Goal: Task Accomplishment & Management: Use online tool/utility

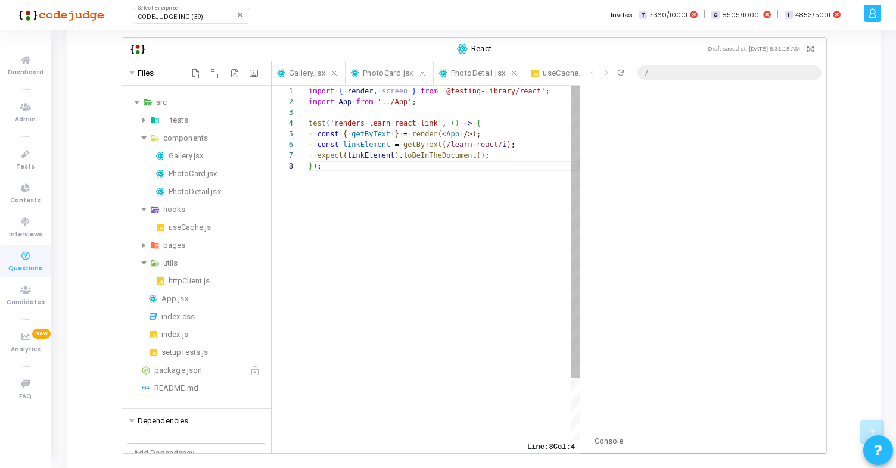
scroll to position [75, 13]
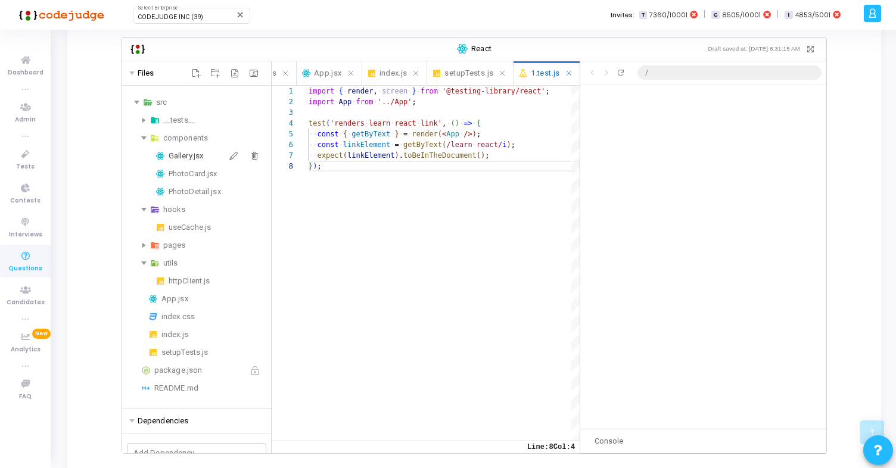
click at [193, 155] on div "Gallery.jsx" at bounding box center [218, 156] width 98 height 14
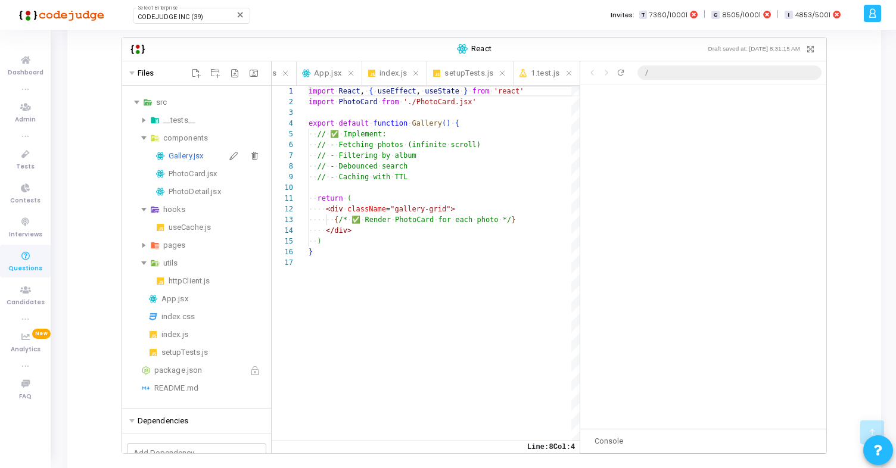
scroll to position [107, 0]
click at [199, 192] on div "PhotoDetail.jsx" at bounding box center [218, 192] width 98 height 14
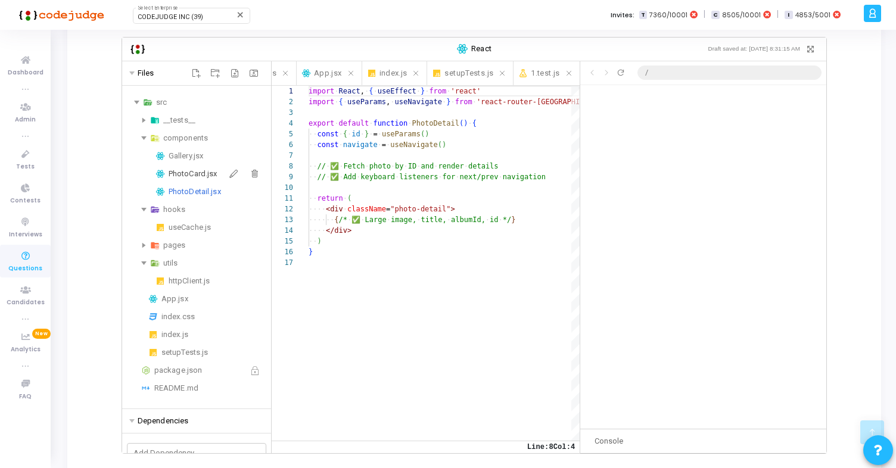
click at [202, 170] on div "PhotoCard.jsx" at bounding box center [218, 174] width 98 height 14
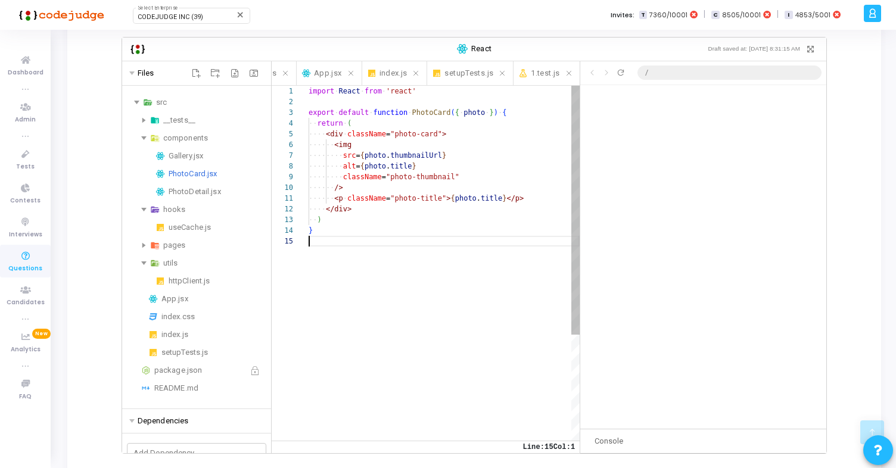
scroll to position [43, 0]
click at [411, 281] on div "import ·‌ React ·‌ from ·‌ 'react' export ·‌ default ·‌ function ·‌ PhotoCard (…" at bounding box center [443, 338] width 271 height 505
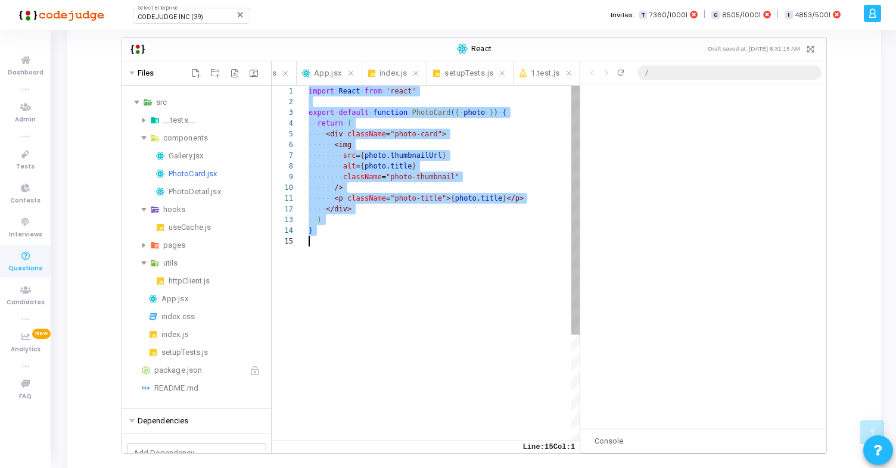
scroll to position [0, 0]
paste textarea "export default PhotoCard;"
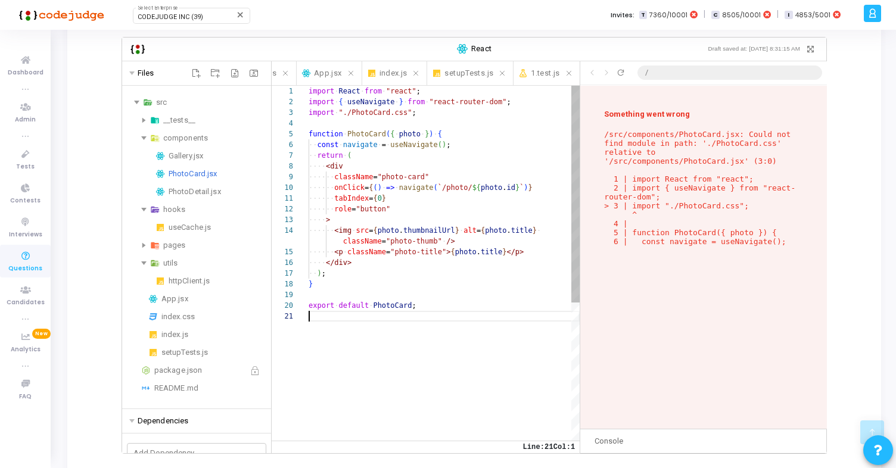
scroll to position [176, 0]
type textarea "import React from "react"; import { useNavigate } from "react-router-dom"; impo…"
click at [368, 114] on div "import ·‌ React ·‌ from ·‌ "react" ; import ·‌ { ·‌ useNavigate ·‌ } ·‌ from ·‌…" at bounding box center [443, 376] width 271 height 580
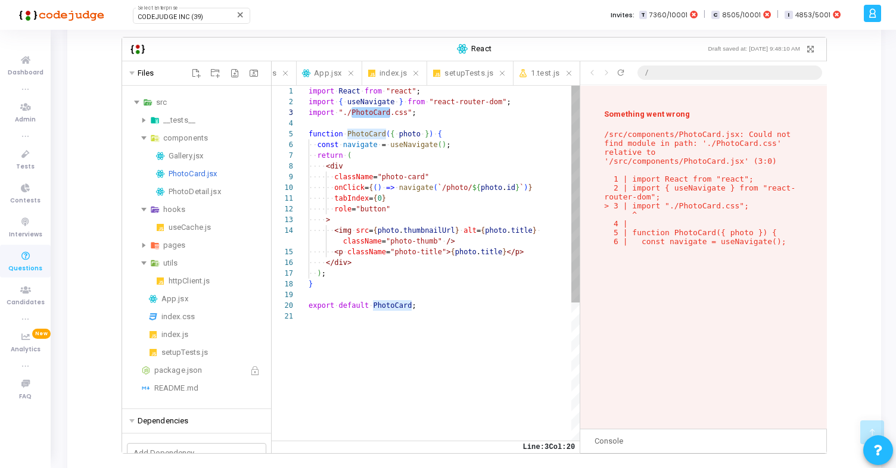
scroll to position [32, 0]
click at [403, 128] on div "import ·‌ React ·‌ from ·‌ "react" ; import ·‌ { ·‌ useNavigate ·‌ } ·‌ from ·‌…" at bounding box center [443, 376] width 271 height 580
drag, startPoint x: 407, startPoint y: 113, endPoint x: 352, endPoint y: 112, distance: 54.2
click at [352, 112] on div "import ·‌ React ·‌ from ·‌ "react" ; import ·‌ { ·‌ useNavigate ·‌ } ·‌ from ·‌…" at bounding box center [443, 376] width 271 height 580
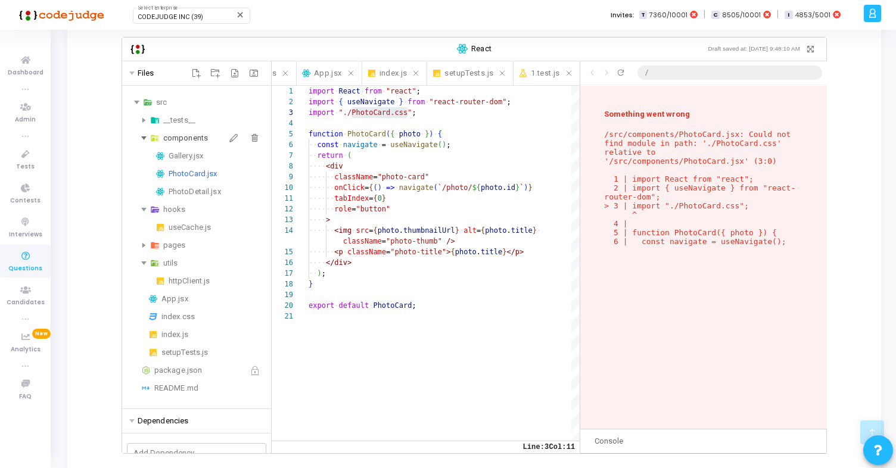
click at [193, 135] on div "components" at bounding box center [214, 138] width 103 height 14
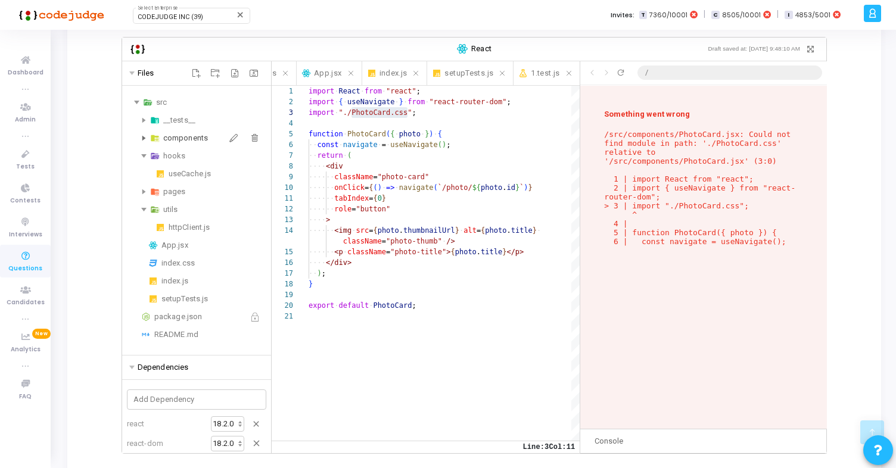
click at [193, 135] on div "components" at bounding box center [214, 138] width 103 height 14
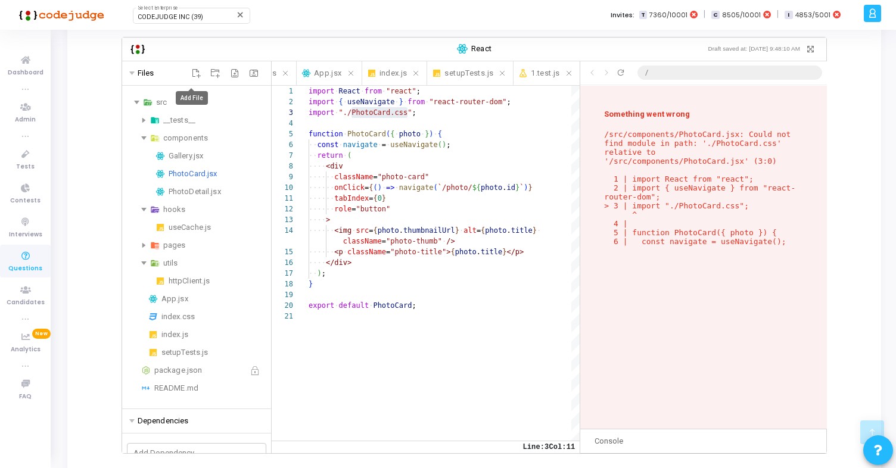
click at [191, 74] on icon "Add File" at bounding box center [196, 73] width 10 height 10
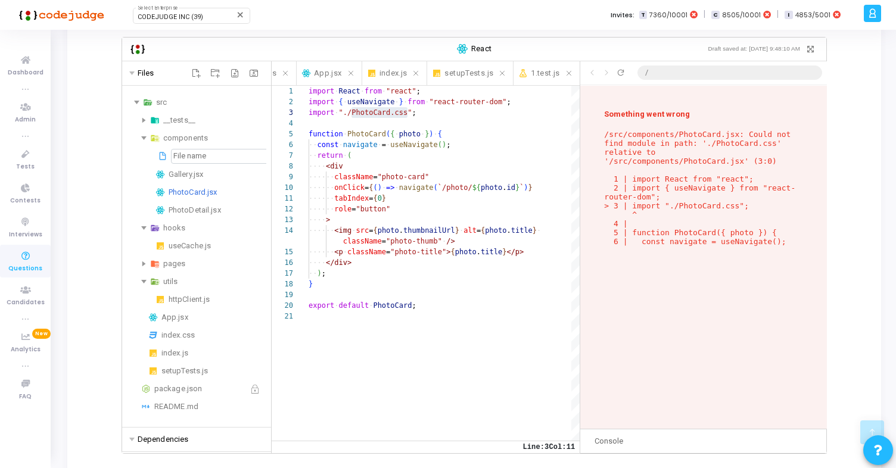
scroll to position [0, 3]
type input "PhotoCard.css"
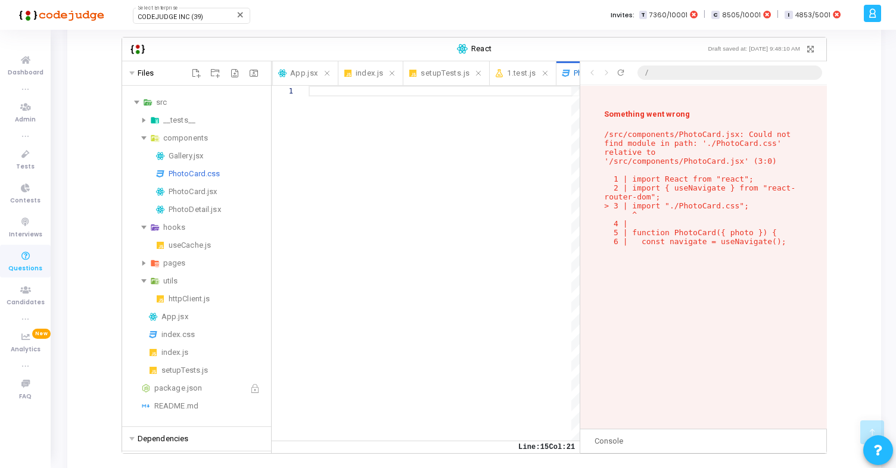
scroll to position [0, 0]
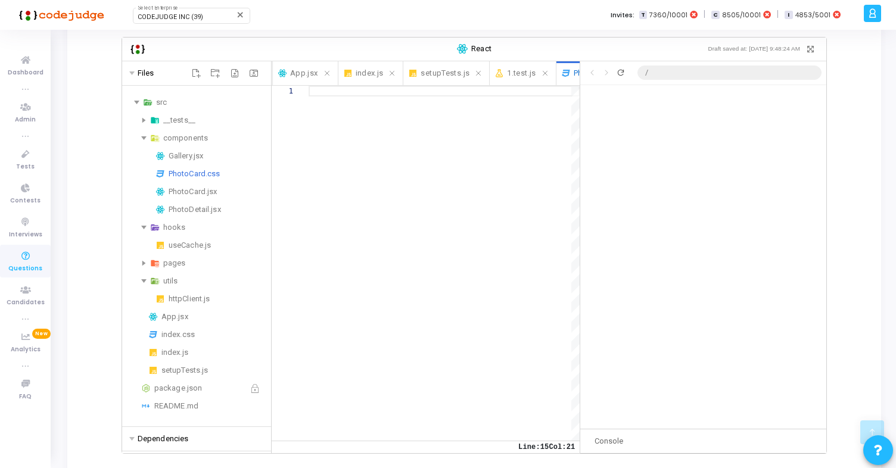
click at [619, 73] on icon "Refresh preview" at bounding box center [621, 73] width 10 height 10
click at [191, 157] on div "Gallery.jsx" at bounding box center [218, 156] width 98 height 14
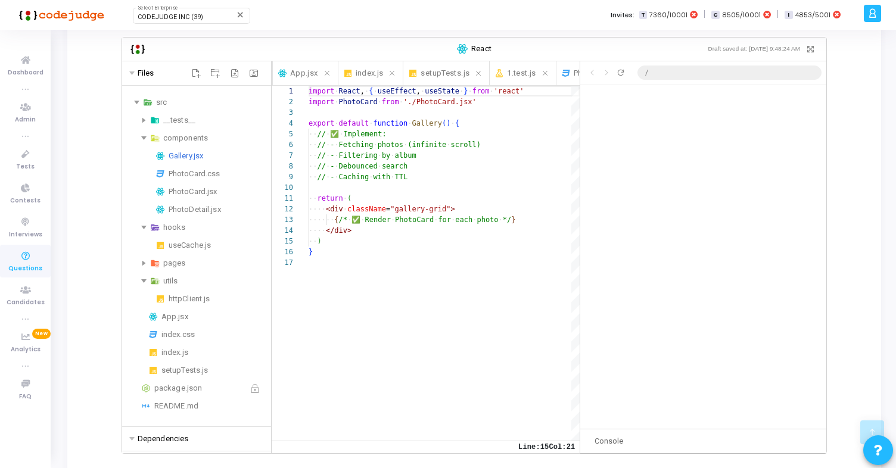
scroll to position [107, 0]
click at [403, 237] on div "import ·‌ React , ·‌ { ·‌ useEffect , ·‌ useState ·‌ } ·‌ from ·‌ 'react' impor…" at bounding box center [443, 349] width 271 height 526
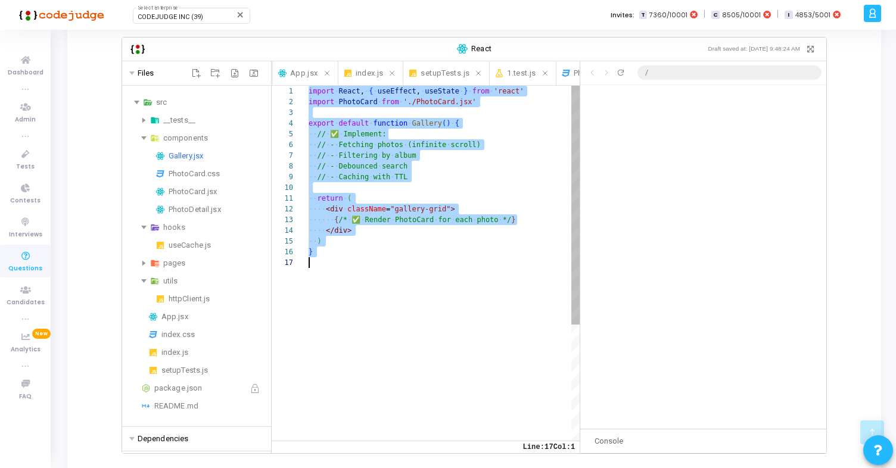
paste textarea "); } export default Gallery;"
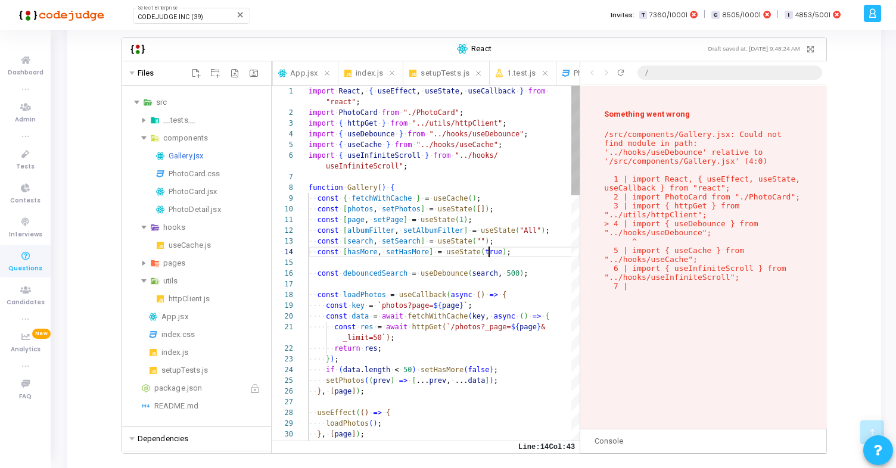
scroll to position [54, 180]
type textarea "import React, { useEffect, useState, useCallback } from "react"; import PhotoCa…"
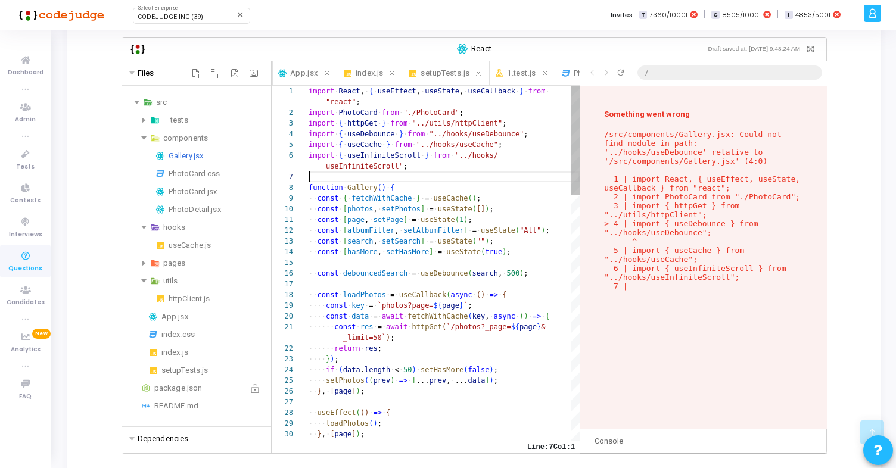
scroll to position [64, 0]
click at [174, 136] on div "components" at bounding box center [214, 138] width 103 height 14
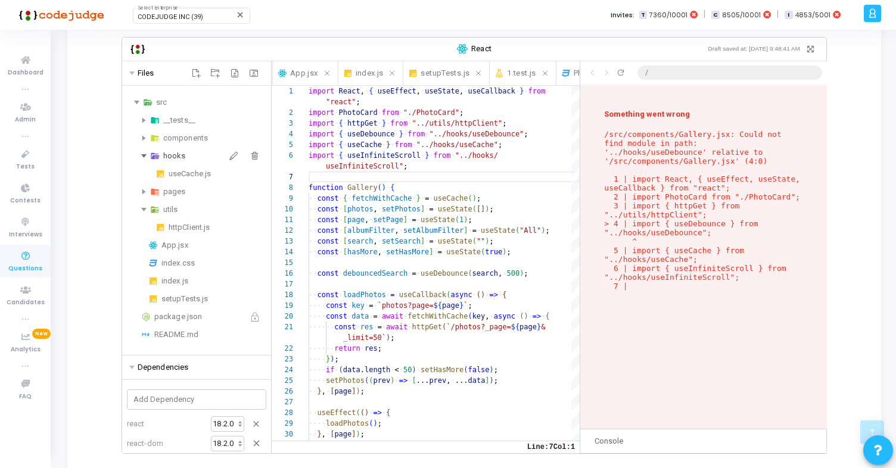
click at [177, 157] on div "hooks" at bounding box center [214, 156] width 103 height 14
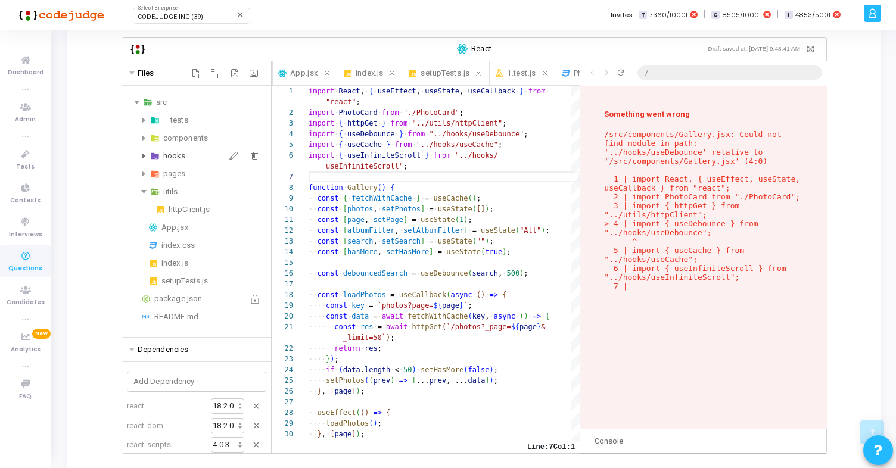
click at [177, 157] on div "hooks" at bounding box center [214, 156] width 103 height 14
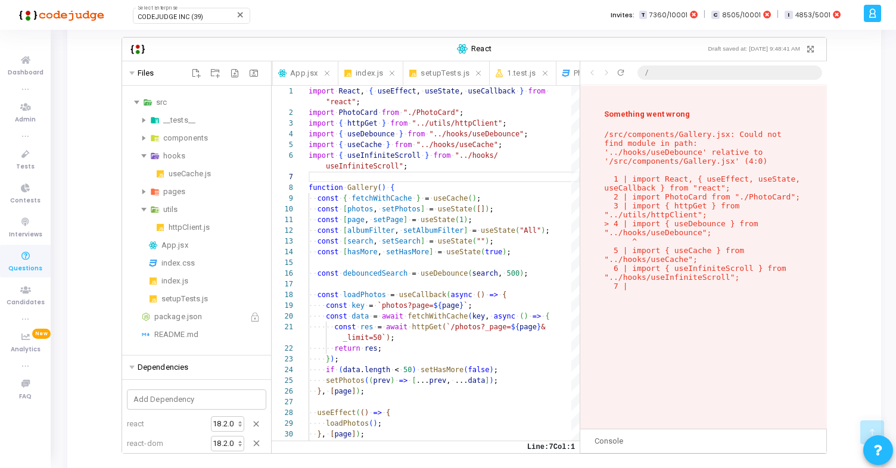
click at [193, 76] on icon "Add File" at bounding box center [196, 73] width 10 height 10
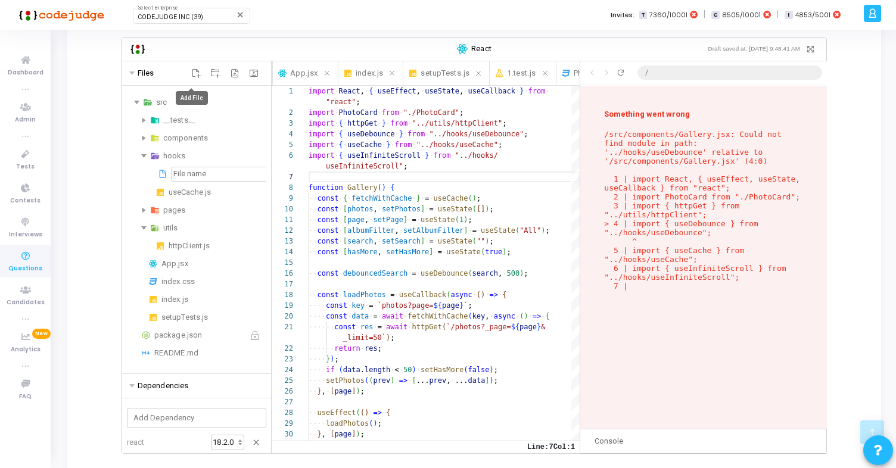
scroll to position [0, 3]
type input "useDebounce.js"
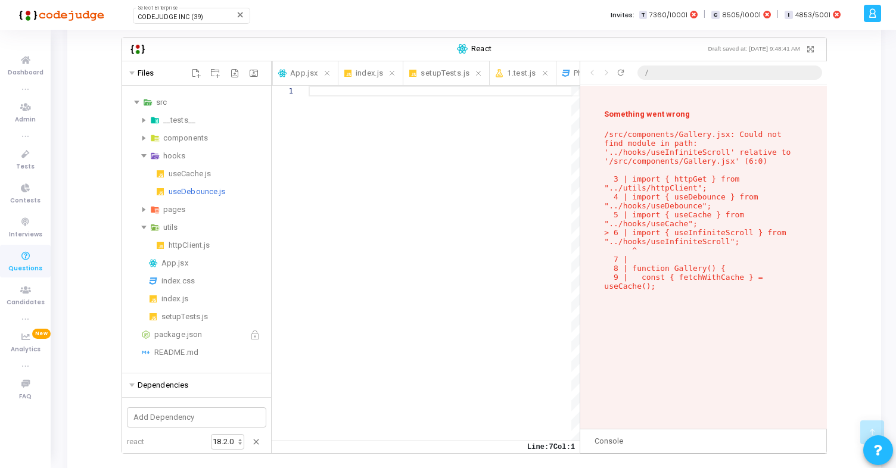
scroll to position [176, 0]
click at [169, 158] on div "hooks" at bounding box center [214, 156] width 103 height 14
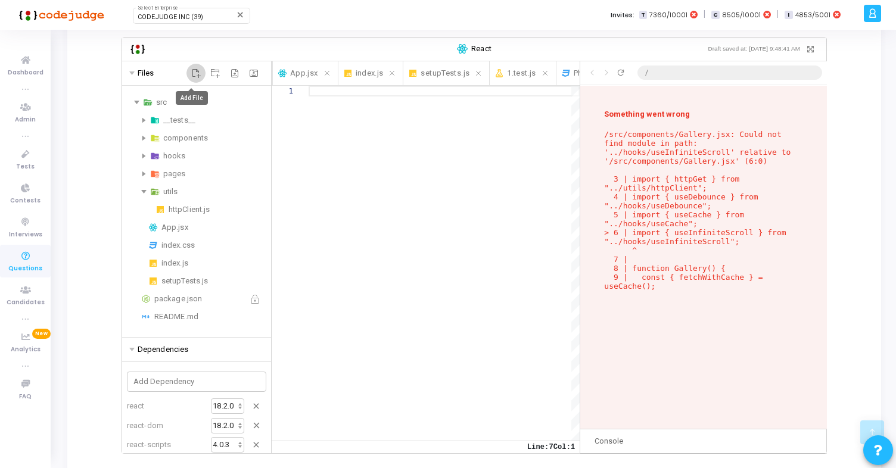
click at [192, 70] on icon "Add File" at bounding box center [196, 73] width 10 height 10
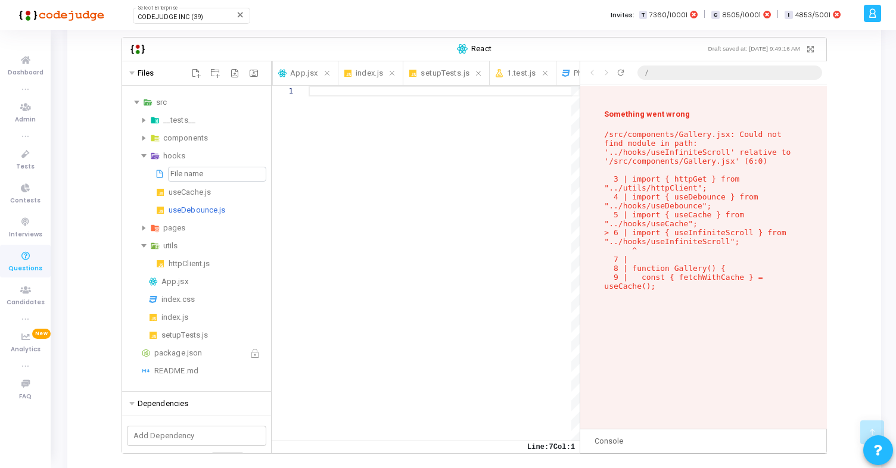
type input "useInfiniteScroll.js"
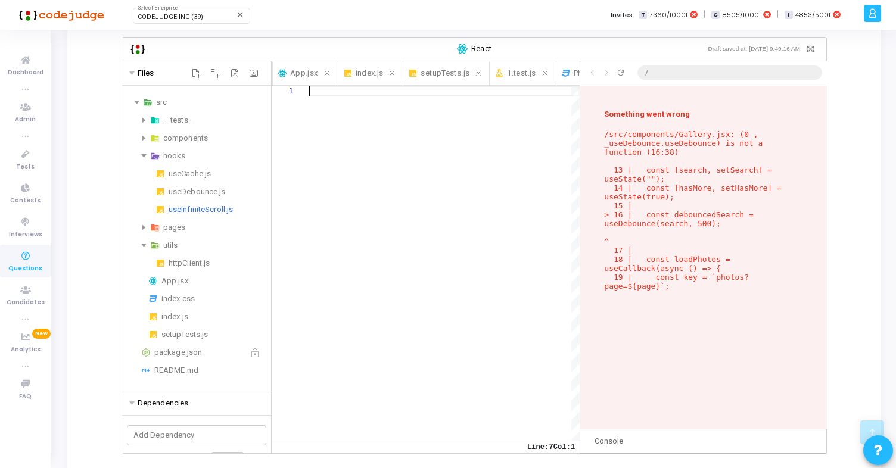
click at [451, 226] on div at bounding box center [443, 263] width 271 height 355
paste textarea "window.addEventListener("scroll", handleScroll); return () => window.removeEven…"
type textarea "window.addEventListener("scroll", handleScroll); return () => window.removeEven…"
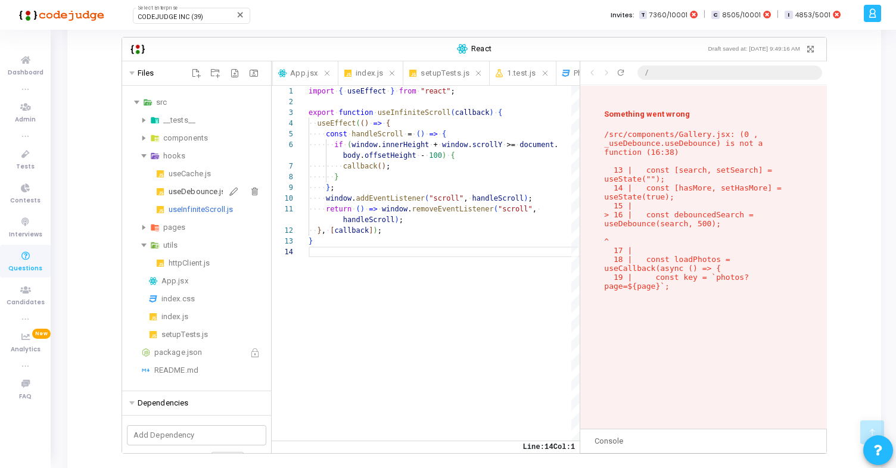
click at [213, 189] on div "useDebounce.js" at bounding box center [218, 192] width 98 height 14
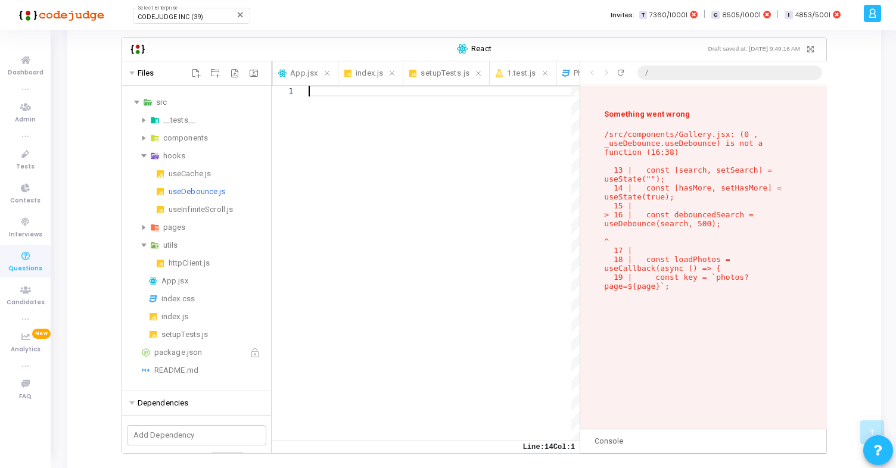
click at [393, 185] on div at bounding box center [443, 263] width 271 height 355
paste textarea "return debounced; }"
type textarea "return debounced; }"
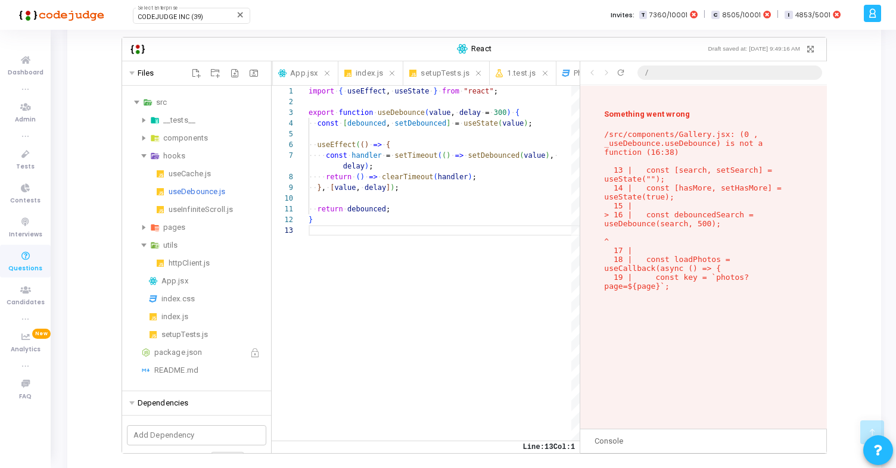
scroll to position [0, 0]
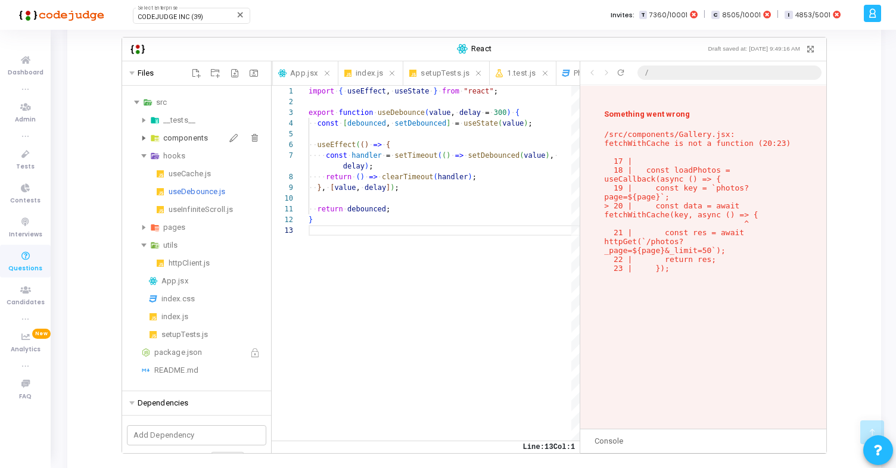
click at [189, 133] on div "components" at bounding box center [214, 138] width 103 height 14
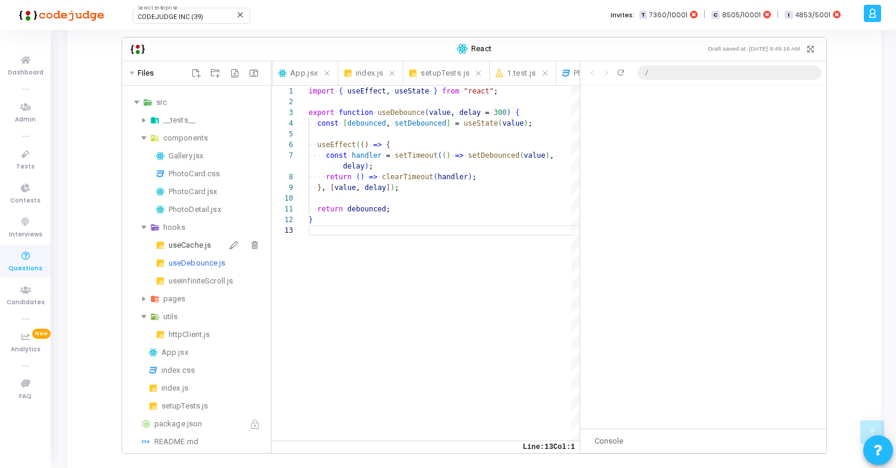
click at [189, 247] on div "useCache.js" at bounding box center [218, 245] width 98 height 14
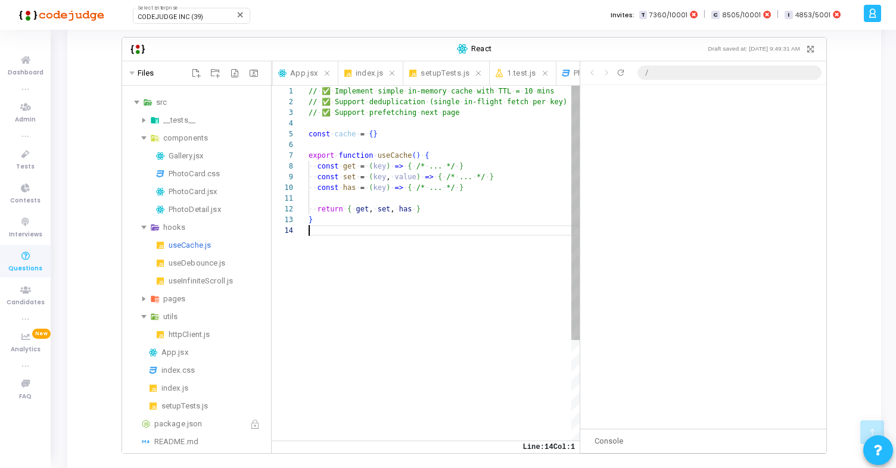
scroll to position [32, 0]
click at [410, 257] on div "// ·‌ ✅ ·‌ Implement ·‌ simple ·‌ in-memory ·‌ cache ·‌ with ·‌ TTL ·‌ = ·‌ 10 …" at bounding box center [443, 333] width 271 height 494
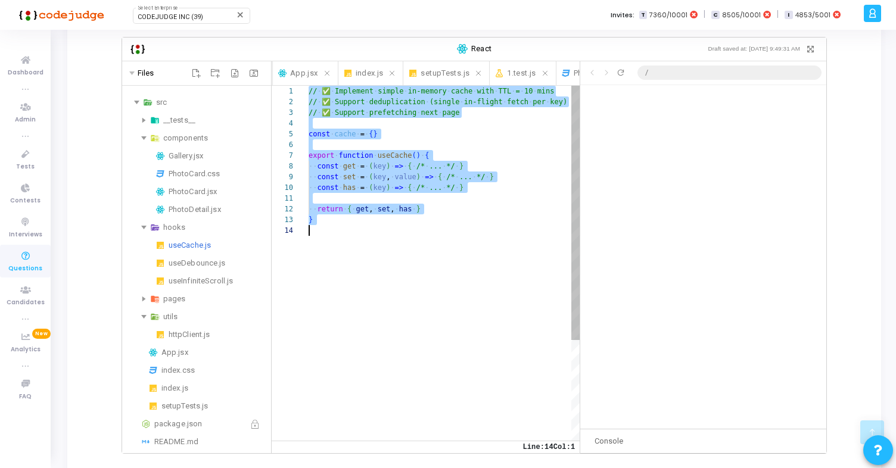
paste textarea "Editor content;Press Alt+F1 for Accessibility Options."
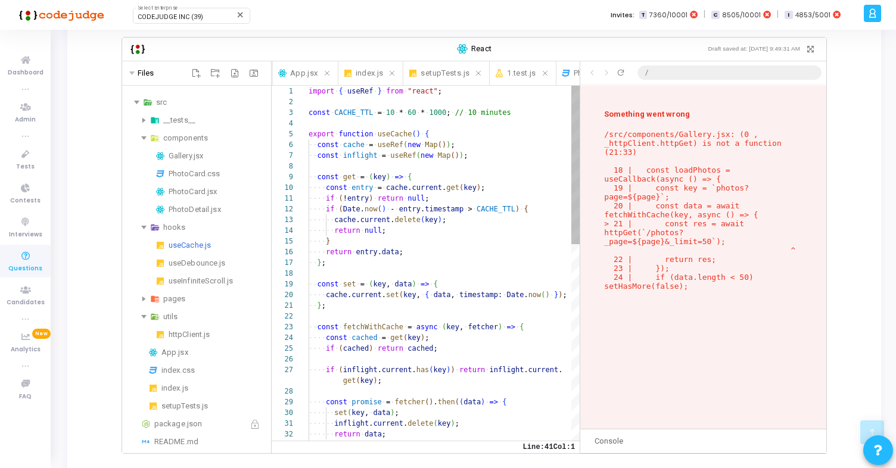
scroll to position [54, 94]
type textarea "}; const fetchWithCache = async (key, fetcher) => { const cached = get(key); if…"
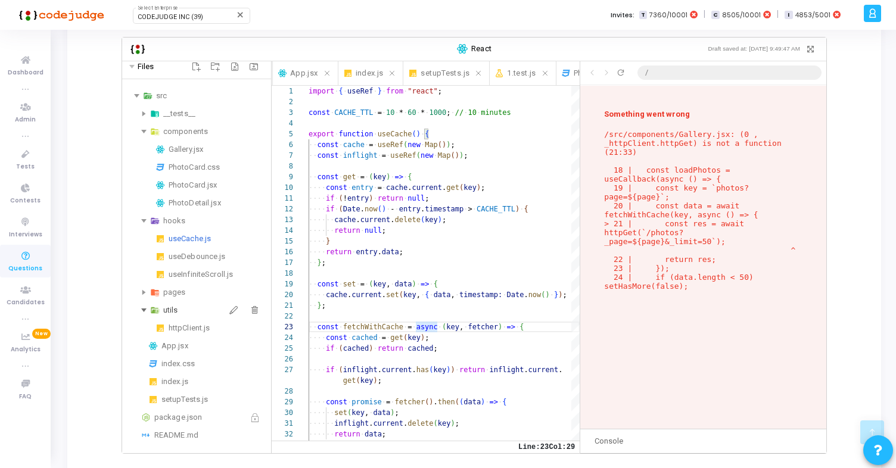
scroll to position [4, 0]
click at [179, 328] on div "httpClient.js" at bounding box center [218, 331] width 98 height 14
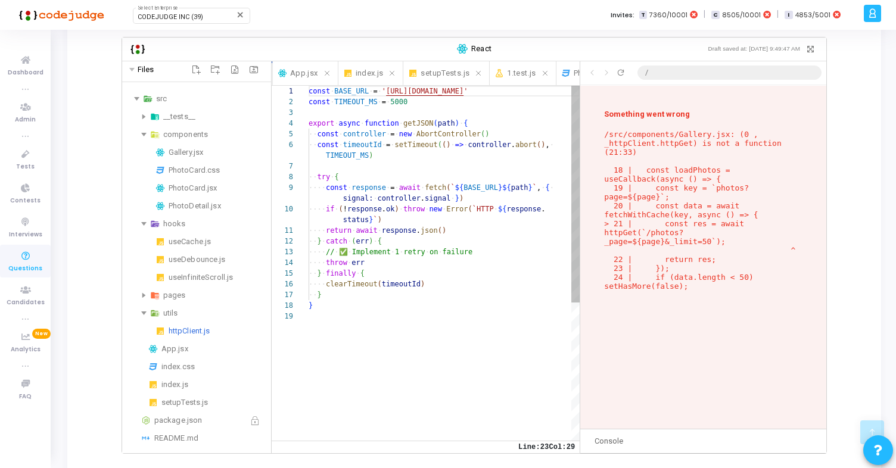
scroll to position [0, 4]
click at [372, 308] on div "const ·‌ BASE_URL ·‌ = ·‌ ' [URL][DOMAIN_NAME] ' const ·‌ TIMEOUT_MS ·‌ = ·‌ 50…" at bounding box center [443, 376] width 271 height 580
type textarea "const BASE_URL = '[URL][DOMAIN_NAME]' const TIMEOUT_MS = 5000 export async func…"
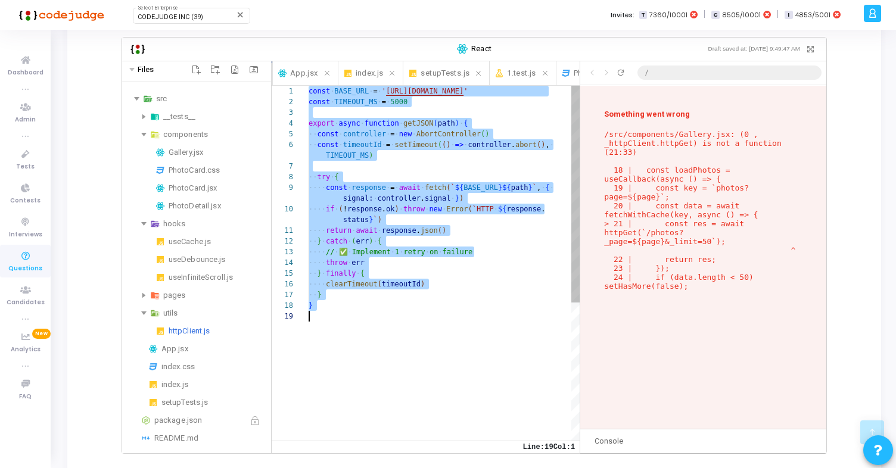
scroll to position [0, 0]
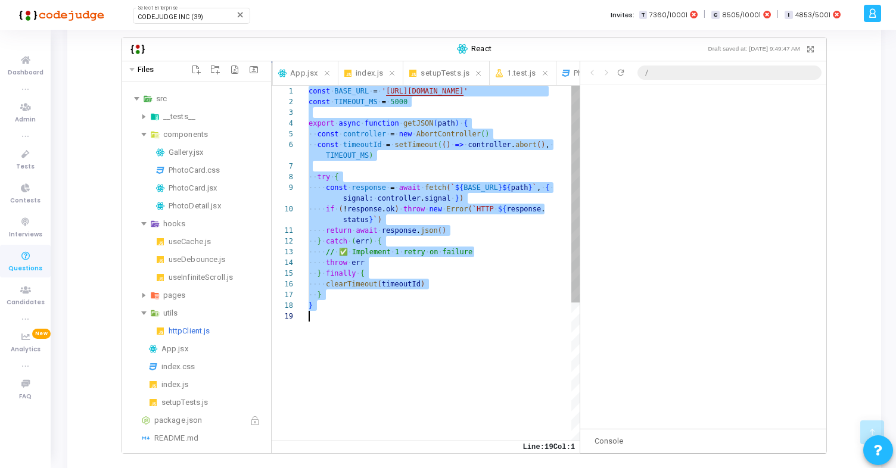
paste textarea "Editor content;Press Alt+F1 for Accessibility Options."
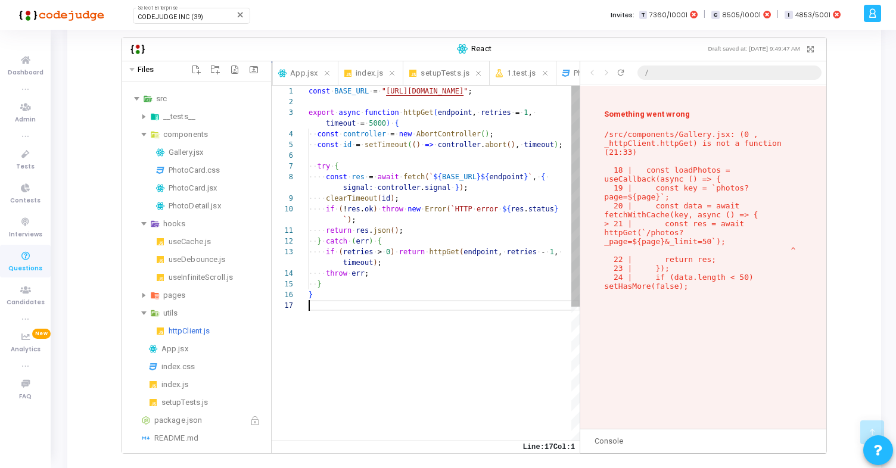
click at [384, 305] on div "const ·‌ BASE_URL ·‌ = ·‌ " [URL][DOMAIN_NAME] " ; export ·‌ async ·‌ function …" at bounding box center [443, 370] width 271 height 569
click at [186, 152] on div "Gallery.jsx" at bounding box center [218, 152] width 98 height 14
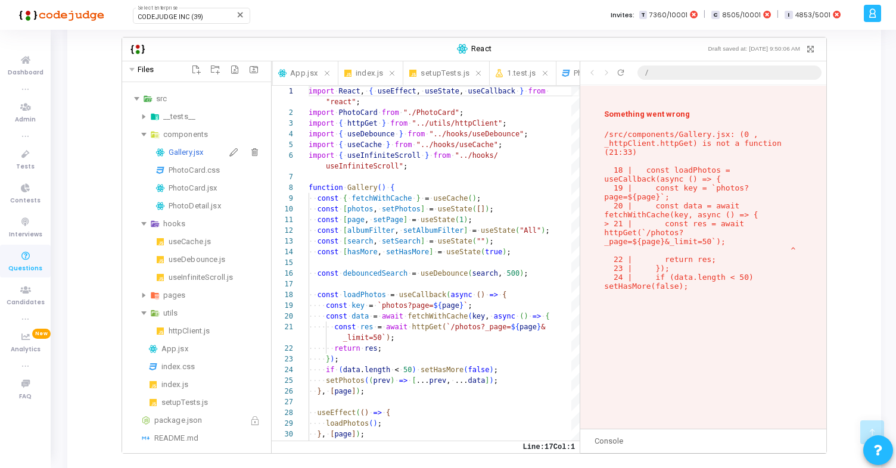
scroll to position [86, 0]
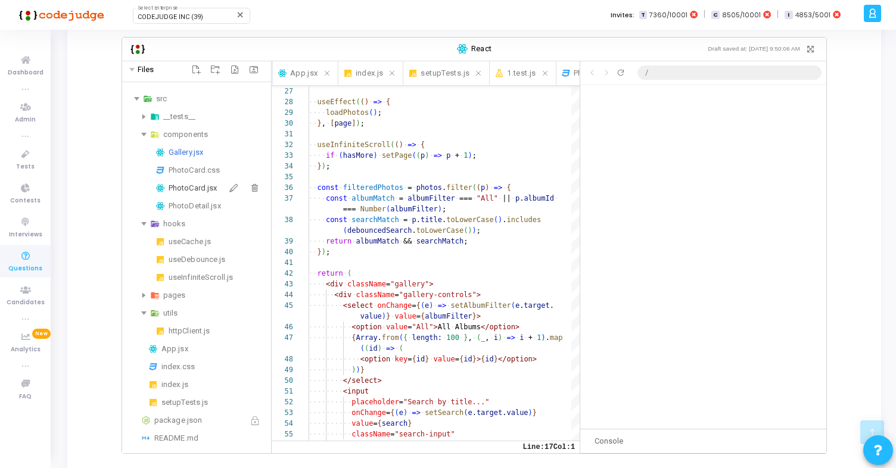
click at [202, 189] on div "PhotoCard.jsx" at bounding box center [218, 188] width 98 height 14
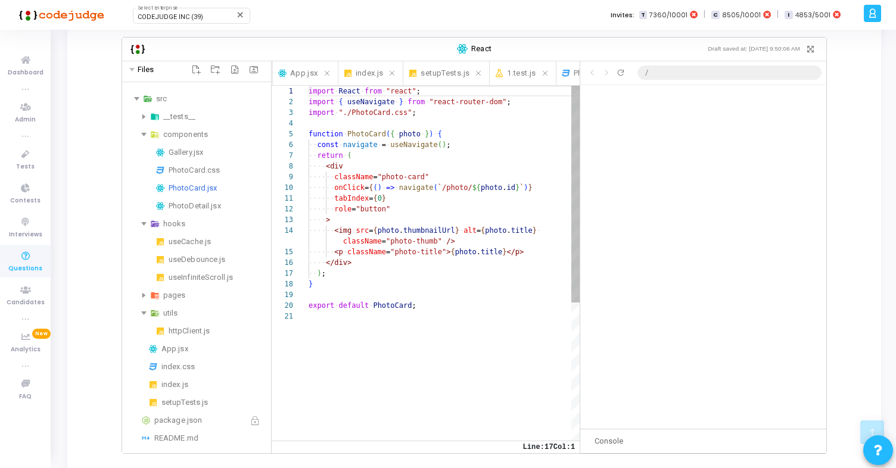
click at [388, 294] on div "import ·‌ React ·‌ from ·‌ "react" ; import ·‌ { ·‌ useNavigate ·‌ } ·‌ from ·‌…" at bounding box center [443, 376] width 271 height 580
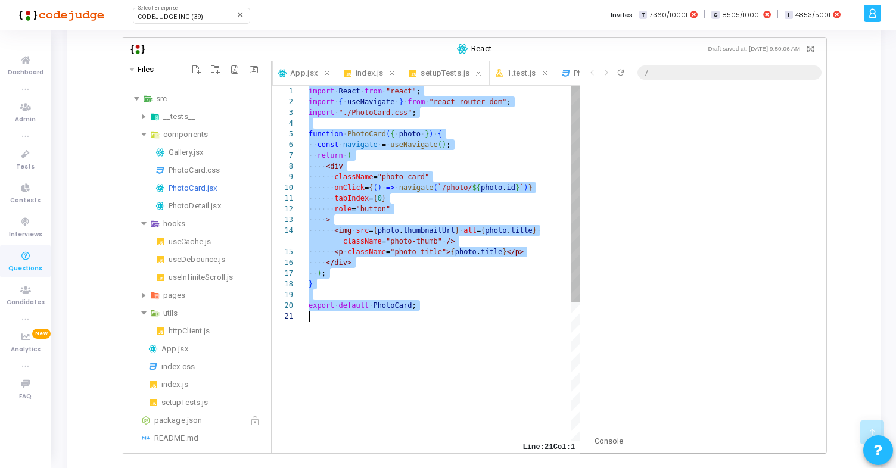
scroll to position [0, 0]
paste textarea "Editor content;Press Alt+F1 for Accessibility Options."
type textarea "export default PhotoCard;"
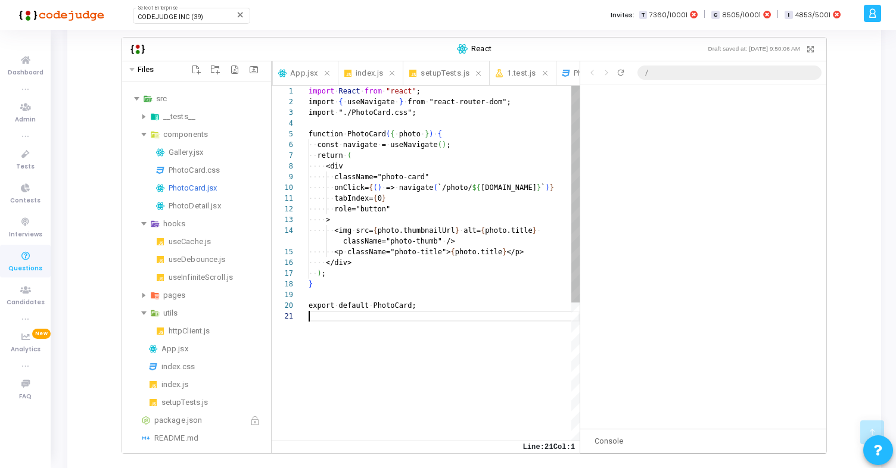
scroll to position [11, 0]
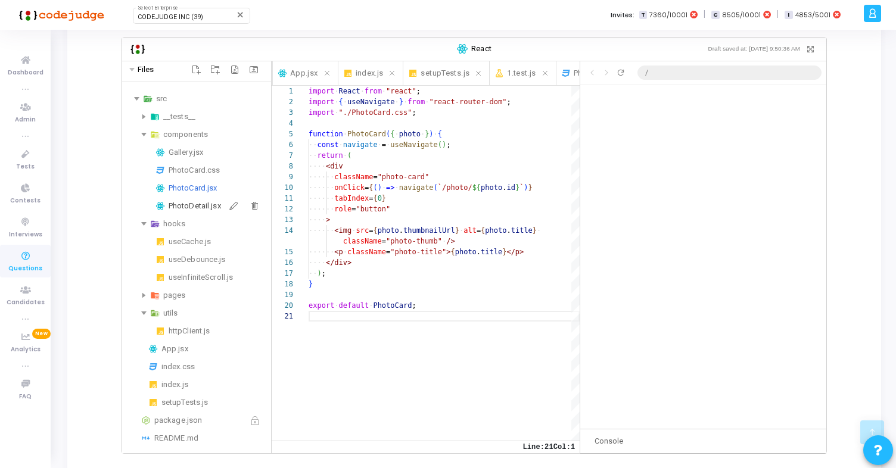
click at [200, 207] on div "PhotoDetail.jsx" at bounding box center [218, 206] width 98 height 14
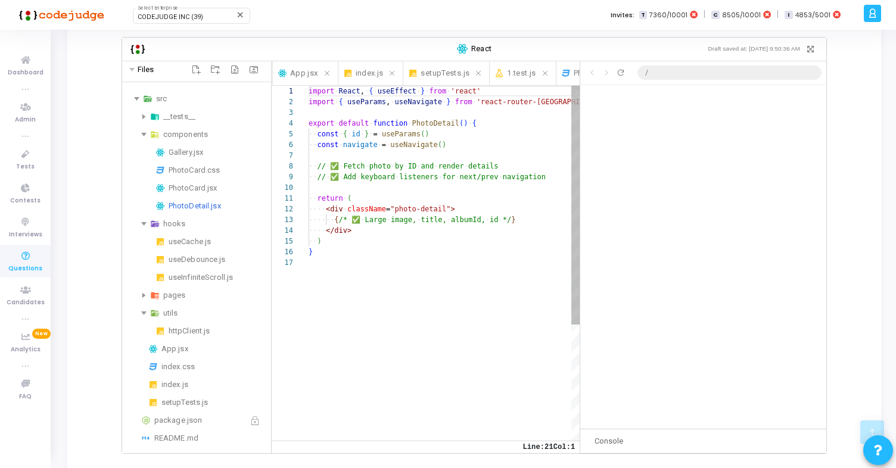
scroll to position [107, 0]
click at [404, 247] on div "import ·‌ React , ·‌ { ·‌ useEffect ·‌ } ·‌ from ·‌ 'react' import ·‌ { ·‌ useP…" at bounding box center [443, 349] width 271 height 526
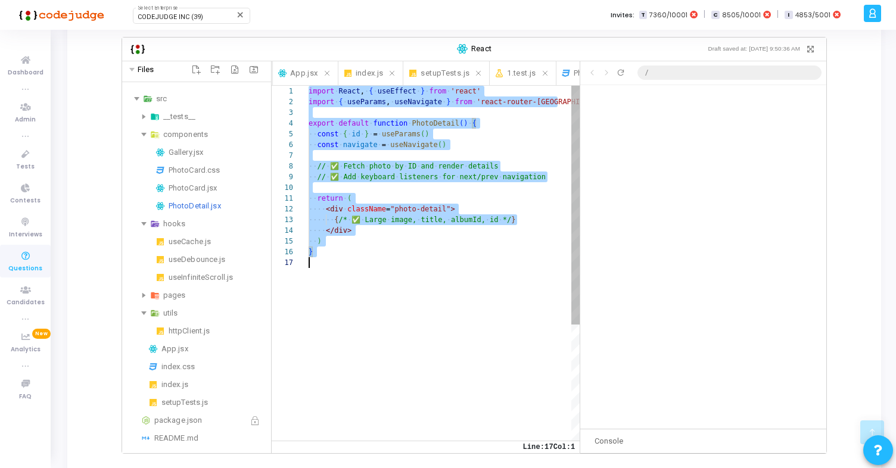
scroll to position [0, 0]
paste textarea "<h2>{photo.title}</h2> <p>Album ID: {photo.albumId}</p> <p>Photo ID: {[DOMAIN_N…"
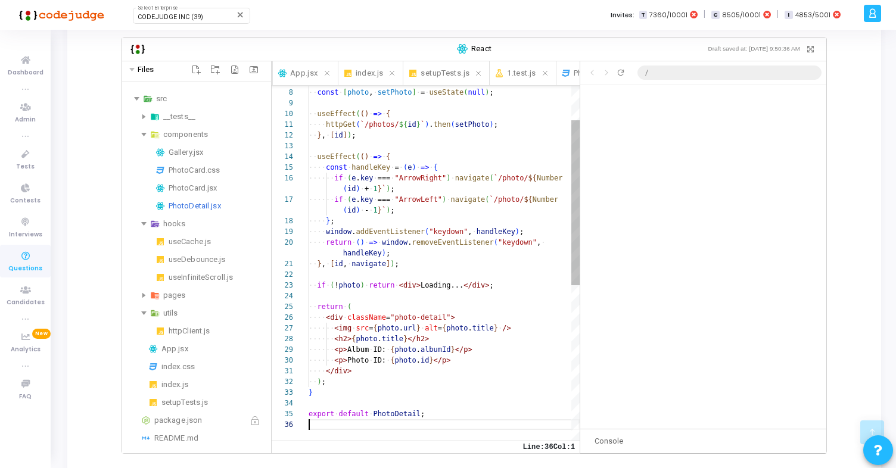
scroll to position [86, 0]
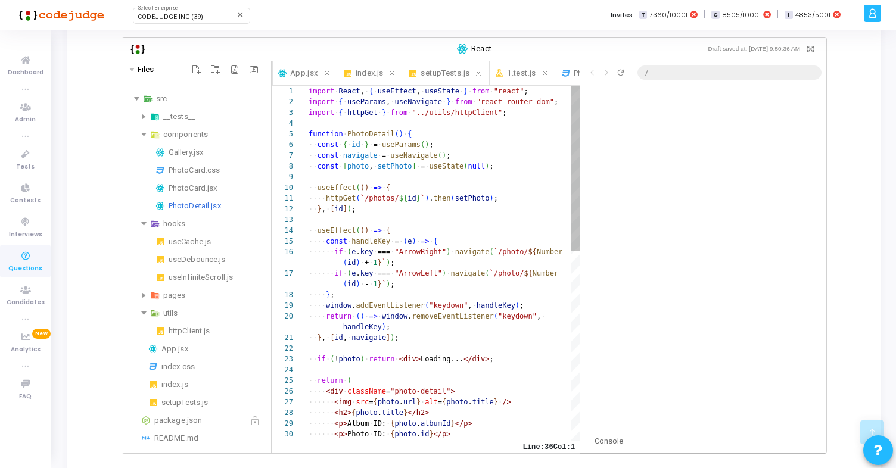
type textarea "import React, { useEffect, useState } from "react"; import { useParams, useNavi…"
click at [465, 154] on div "·‌·‌ const ·‌ navigate ·‌ = ·‌ useNavigate ( ) ; ·‌·‌ const ·‌ [ photo , ·‌ set…" at bounding box center [443, 467] width 271 height 762
click at [191, 171] on div "PhotoCard.css" at bounding box center [218, 170] width 98 height 14
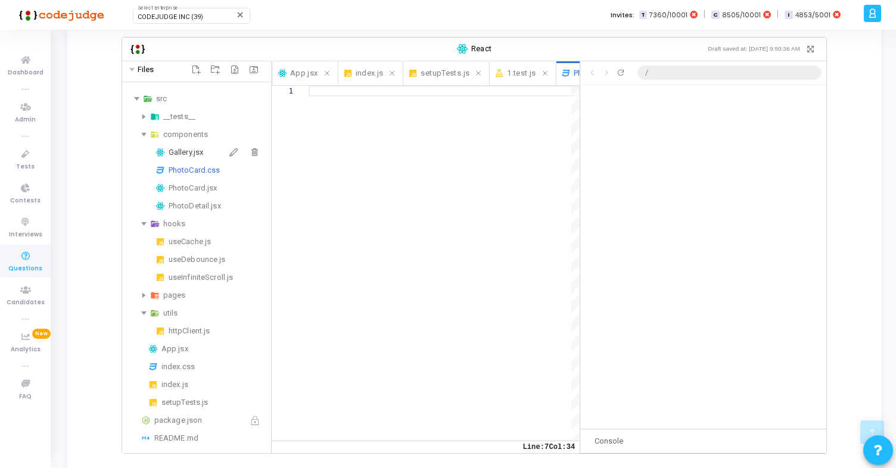
click at [189, 154] on div "Gallery.jsx" at bounding box center [218, 152] width 98 height 14
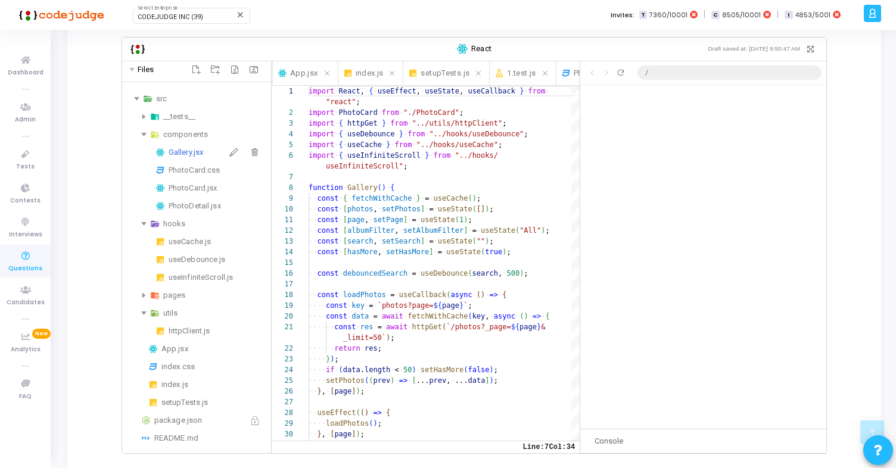
scroll to position [86, 0]
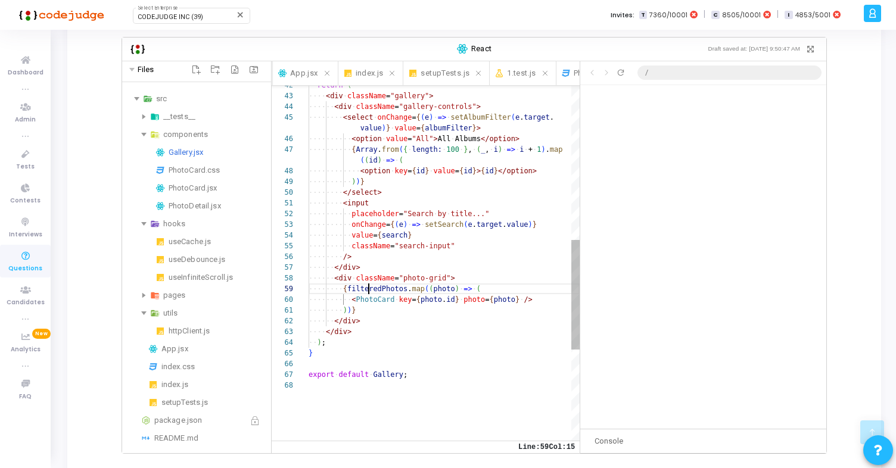
click at [370, 288] on div "·‌·‌ return ·‌ ( ·‌·‌·‌·‌ <div ·‌ className = "gallery" > ·‌·‌·‌·‌·‌·‌ <div ·‌ …" at bounding box center [443, 161] width 271 height 1148
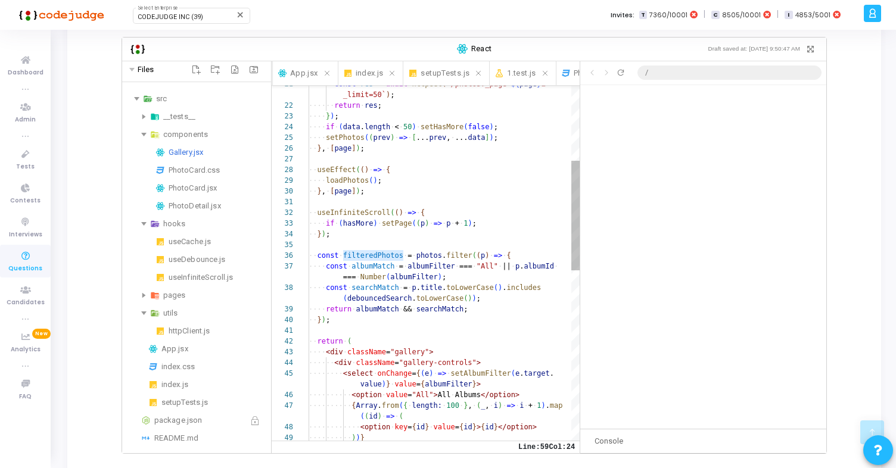
click at [341, 235] on div "·‌·‌ return ·‌ ( ·‌·‌·‌·‌ <div ·‌ className = "gallery" > ·‌·‌·‌·‌·‌·‌ <div ·‌ …" at bounding box center [443, 417] width 271 height 1148
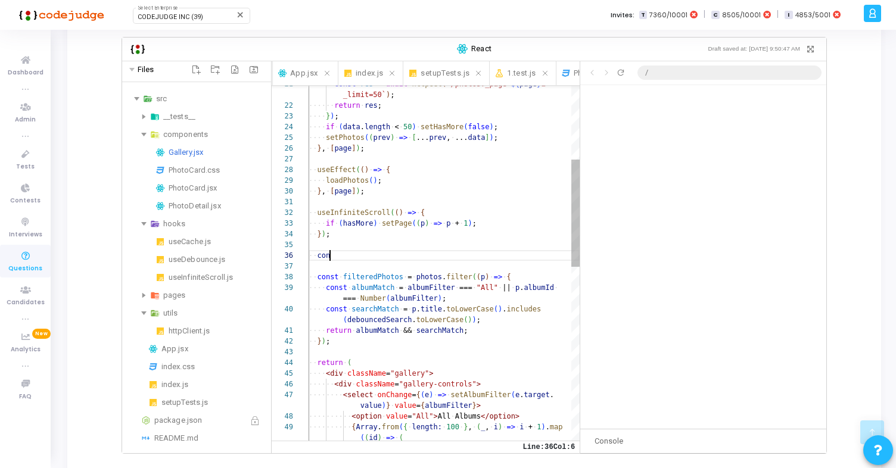
scroll to position [86, 26]
paste textarea "filteredPhotos"
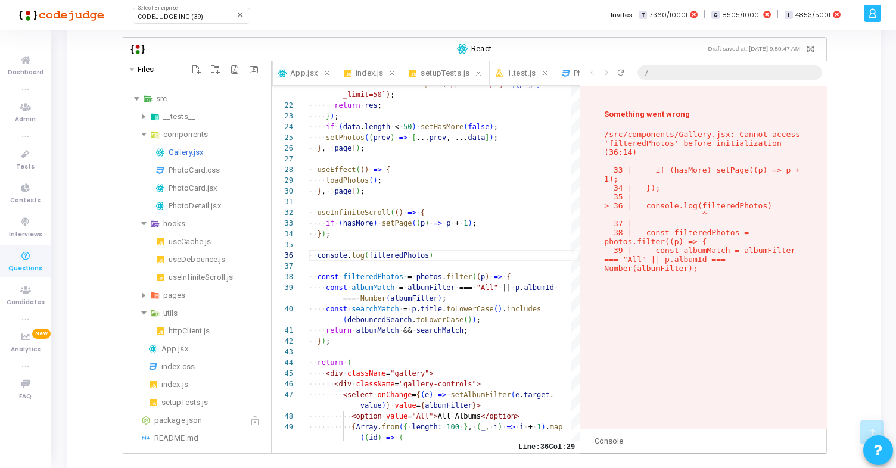
scroll to position [176, 0]
click at [616, 442] on div "Console" at bounding box center [608, 441] width 57 height 24
click at [444, 252] on div "·‌·‌ return ·‌ ( ·‌·‌·‌·‌ <div ·‌ className = "gallery" > ·‌·‌·‌·‌·‌·‌ <div ·‌ …" at bounding box center [443, 427] width 271 height 1169
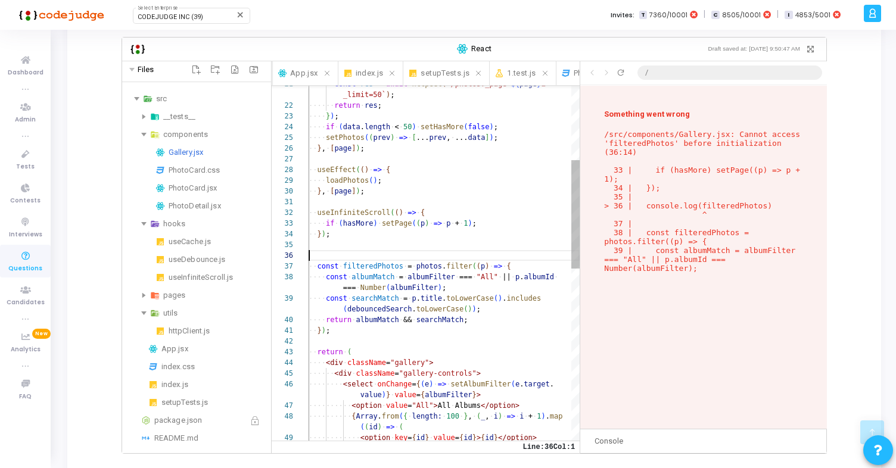
scroll to position [86, 0]
click at [342, 335] on div "·‌·‌ return ·‌ ( ·‌·‌·‌·‌ <div ·‌ className = "gallery" > ·‌·‌·‌·‌·‌·‌ <div ·‌ …" at bounding box center [443, 422] width 271 height 1159
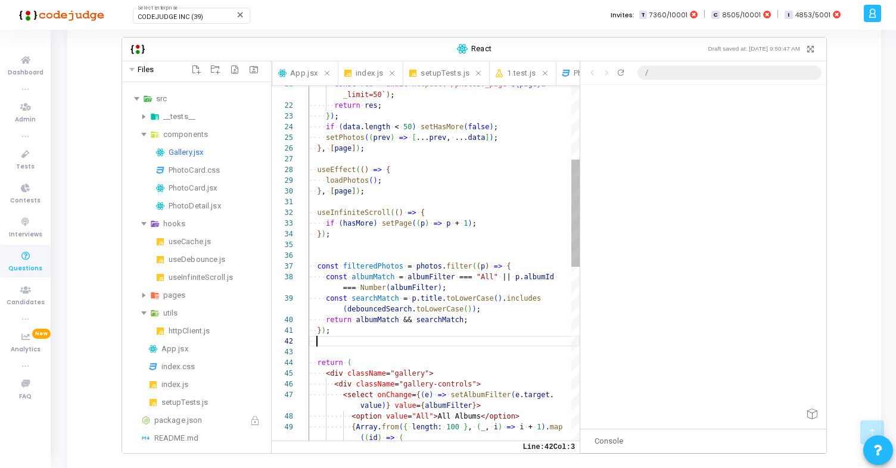
scroll to position [43, 8]
paste textarea "console.log(filteredPhotos) return ("
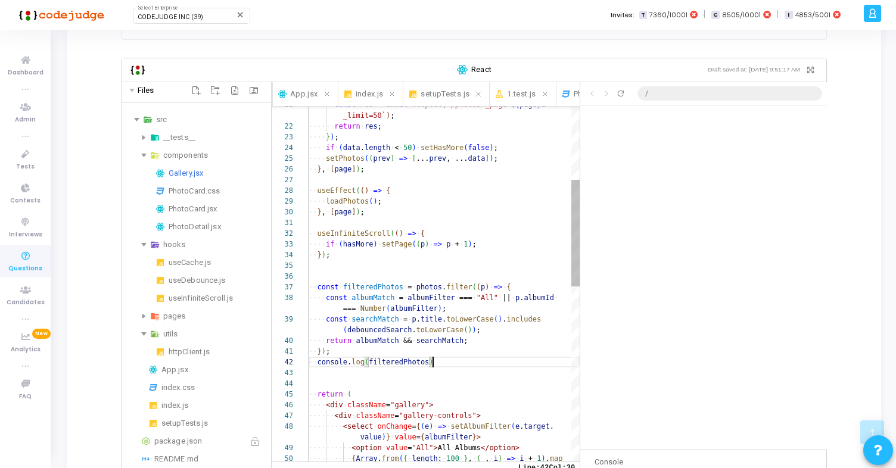
scroll to position [43, 0]
drag, startPoint x: 441, startPoint y: 363, endPoint x: 298, endPoint y: 366, distance: 142.9
click at [308, 366] on div "·‌·‌ return ·‌ ( ·‌·‌·‌·‌ <div ·‌ className = "gallery" > ·‌·‌·‌·‌·‌·‌ <div ·‌ …" at bounding box center [443, 454] width 271 height 1180
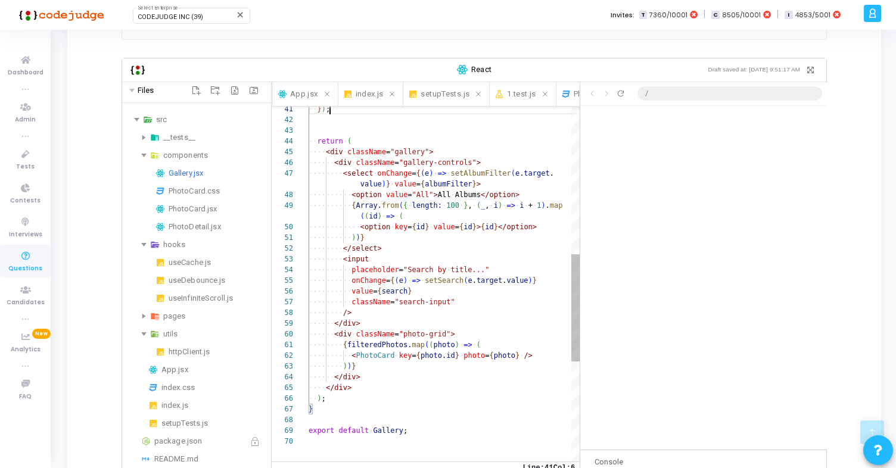
scroll to position [0, 0]
type textarea "placeholder="Search by title..." onChange={(e) => setSearch(e.target.value)} va…"
click at [375, 357] on div "·‌·‌ return ·‌ ( ·‌·‌·‌·‌ <div ·‌ className = "gallery" > ·‌·‌·‌·‌·‌·‌ <div ·‌ …" at bounding box center [443, 205] width 271 height 1169
click at [181, 193] on div "PhotoCard.css" at bounding box center [218, 191] width 98 height 14
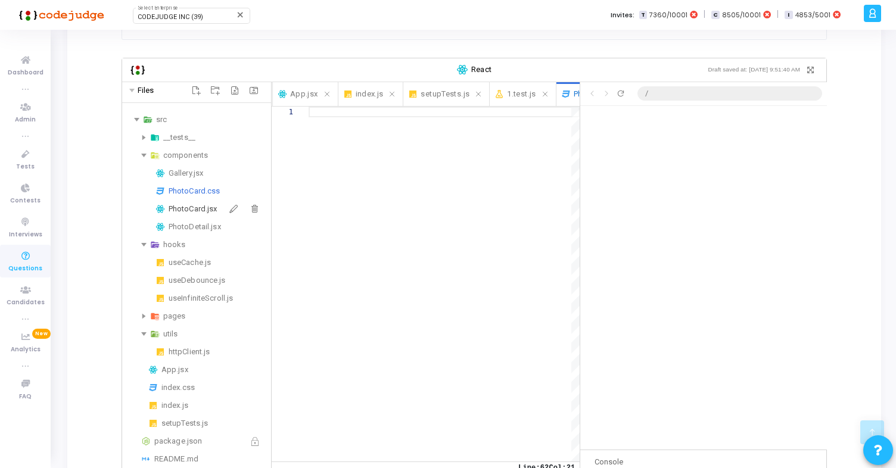
click at [188, 207] on div "PhotoCard.jsx" at bounding box center [218, 209] width 98 height 14
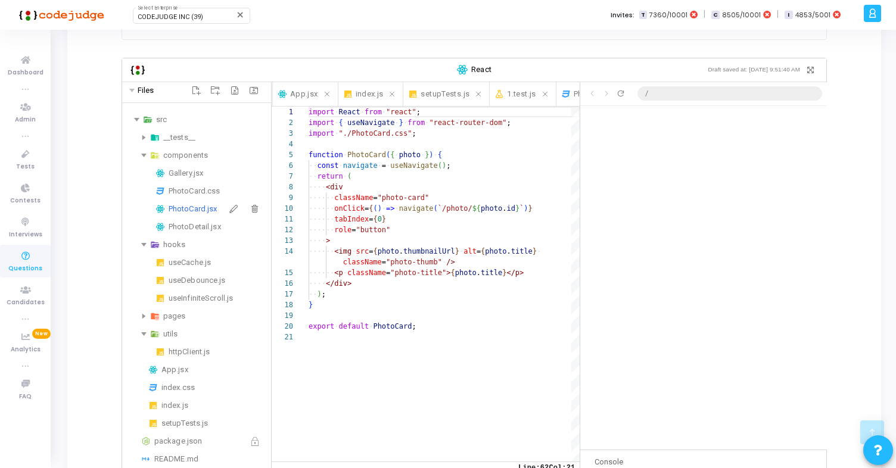
scroll to position [107, 0]
type textarea "tabIndex={0} role="button" > <img src={photo.thumbnailUrl} alt={photo.title} cl…"
click at [409, 305] on div "import ·‌ React ·‌ from ·‌ "react" ; import ·‌ { ·‌ useNavigate ·‌ } ·‌ from ·‌…" at bounding box center [443, 397] width 271 height 580
click at [595, 92] on icon "Click to go back" at bounding box center [592, 94] width 10 height 10
click at [606, 96] on icon "Click to go forward" at bounding box center [606, 94] width 10 height 10
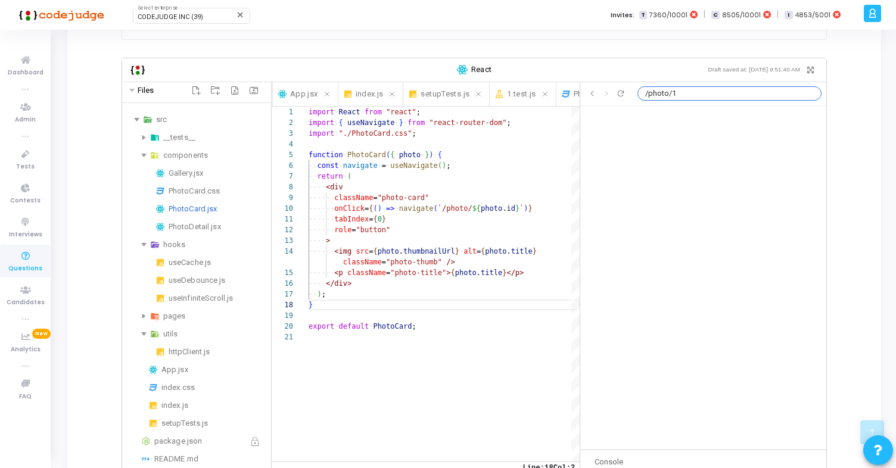
click at [680, 93] on input "/" at bounding box center [729, 93] width 184 height 14
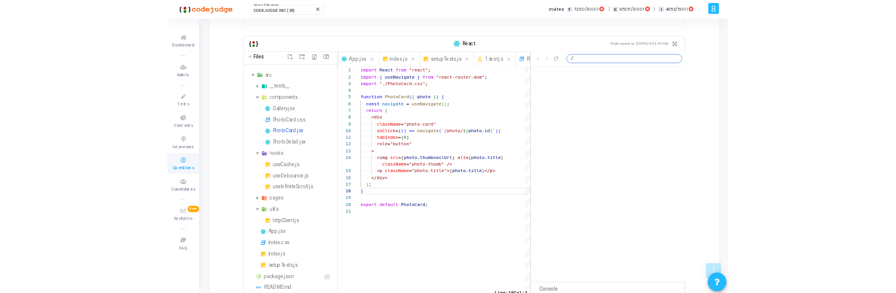
scroll to position [10655, 0]
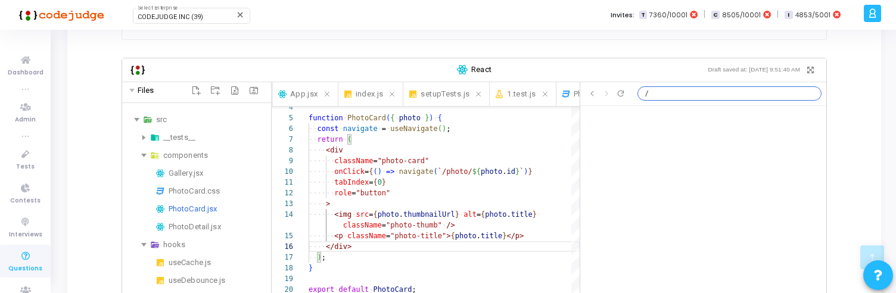
click at [658, 96] on input "/" at bounding box center [729, 93] width 184 height 14
type input "/"
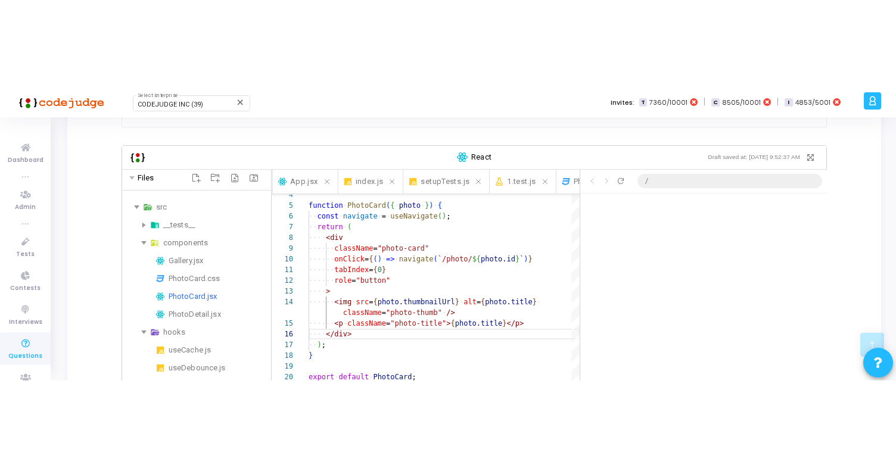
scroll to position [10655, 0]
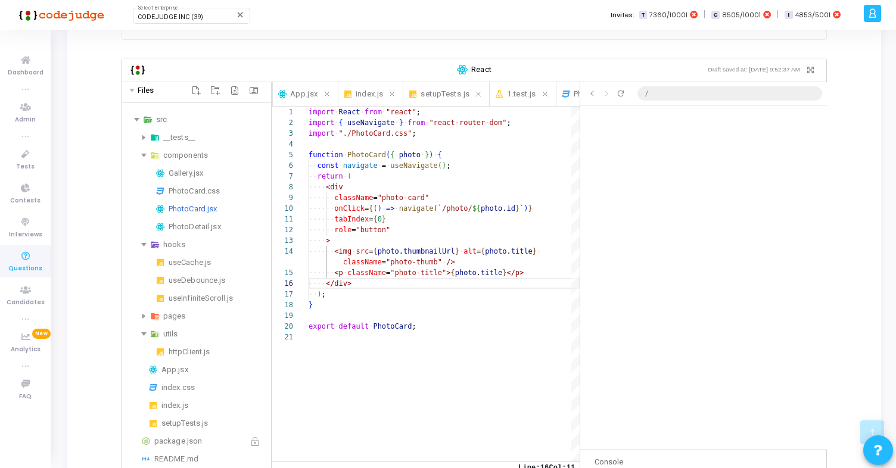
click at [534, 88] on span "1.test.js" at bounding box center [521, 95] width 29 height 14
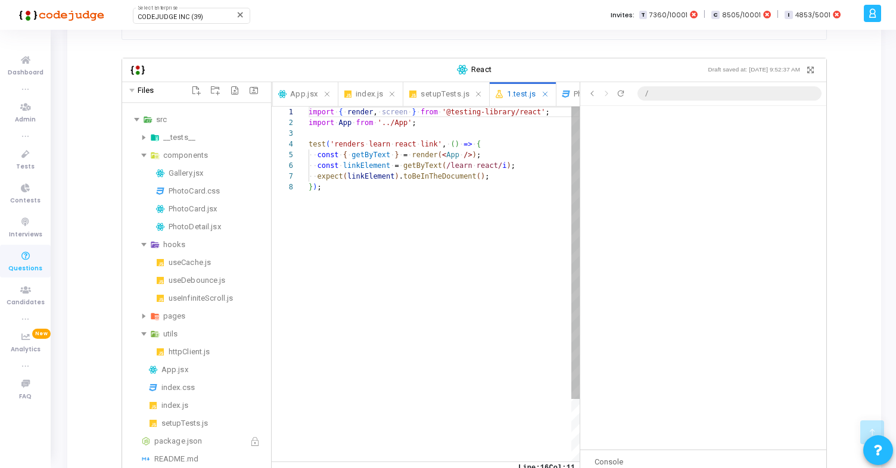
scroll to position [75, 13]
click at [456, 229] on div "import ·‌ { ·‌ render , ·‌ screen ·‌ } ·‌ from ·‌ '@testing-library/react' ; im…" at bounding box center [443, 322] width 271 height 430
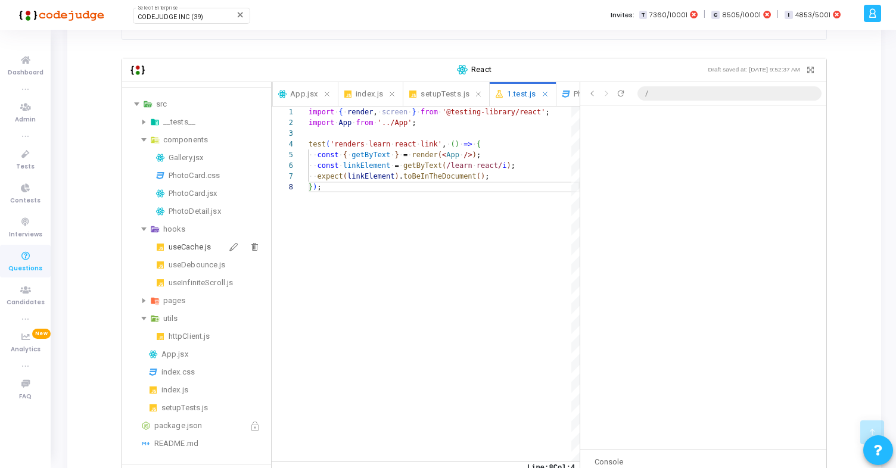
scroll to position [0, 0]
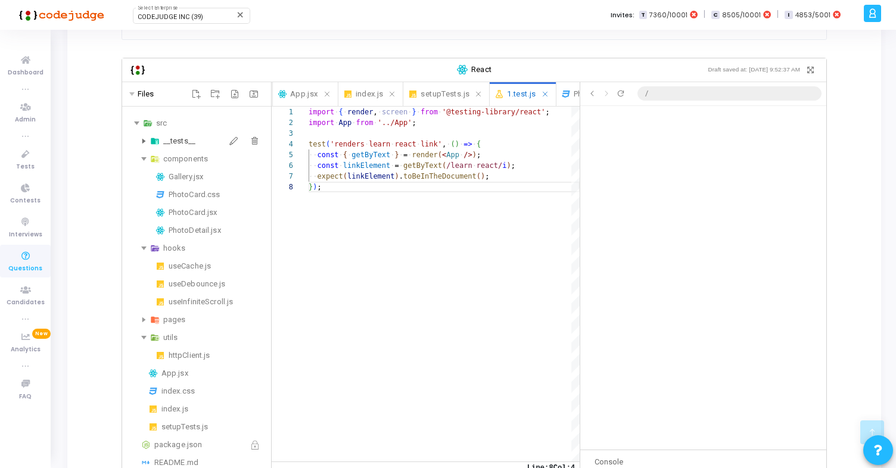
click at [177, 138] on div "__tests__" at bounding box center [214, 141] width 103 height 14
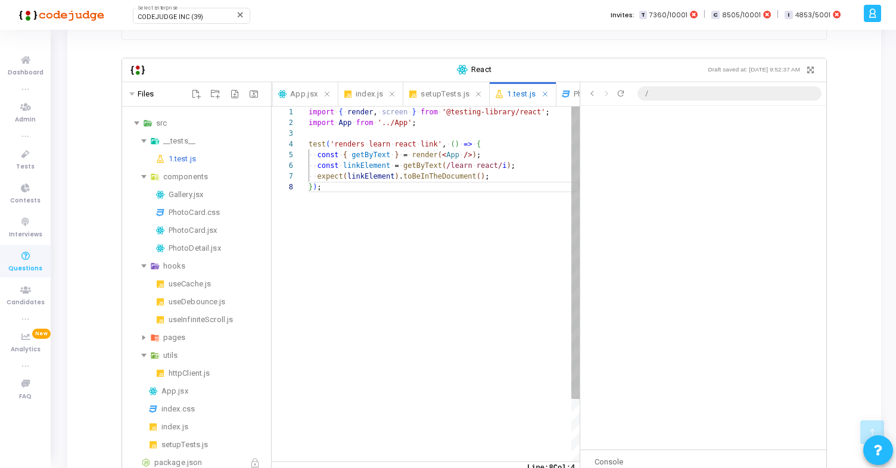
scroll to position [75, 12]
click at [401, 224] on div "import ·‌ { ·‌ render , ·‌ screen ·‌ } ·‌ from ·‌ '@testing-library/react' ; im…" at bounding box center [443, 322] width 271 height 430
click at [192, 280] on div "useCache.js" at bounding box center [218, 284] width 98 height 14
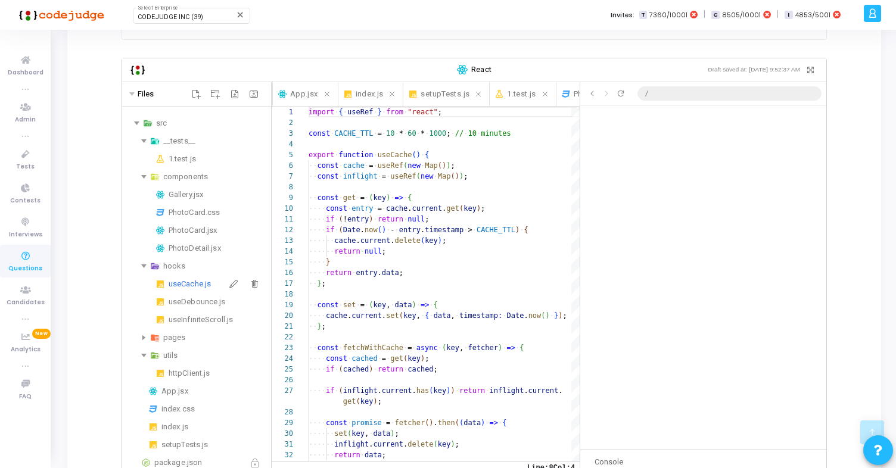
scroll to position [107, 0]
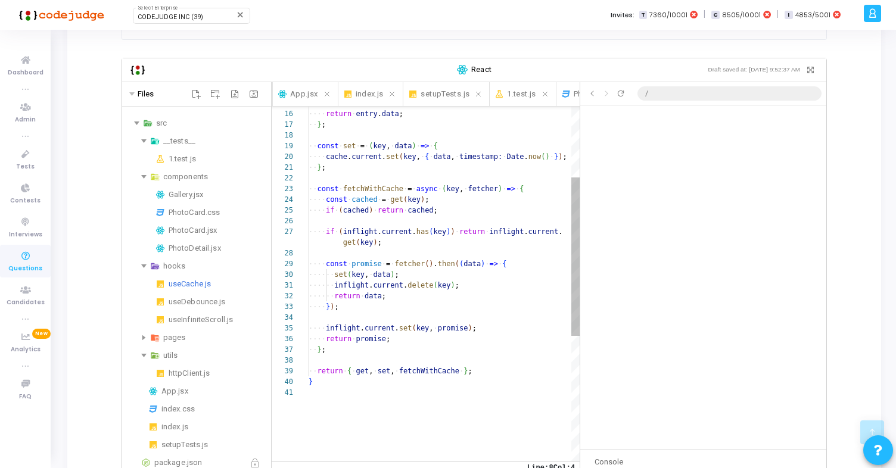
type textarea "}; const fetchWithCache = async (key, fetcher) => { const cached = get(key); if…"
click at [411, 264] on div "·‌·‌·‌·‌ } ·‌·‌·‌·‌ return ·‌ entry . data ; ·‌·‌ } ; ·‌·‌ const ·‌ set ·‌ = ·‌…" at bounding box center [443, 345] width 271 height 794
